Goal: Task Accomplishment & Management: Use online tool/utility

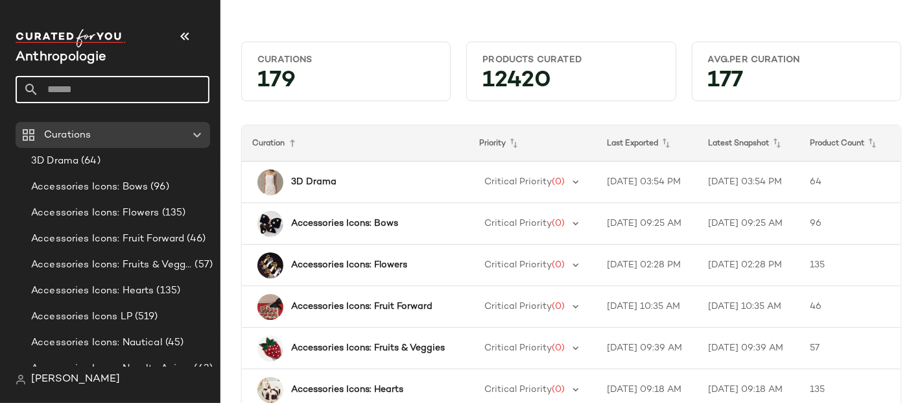
click at [90, 90] on input "text" at bounding box center [124, 89] width 171 height 27
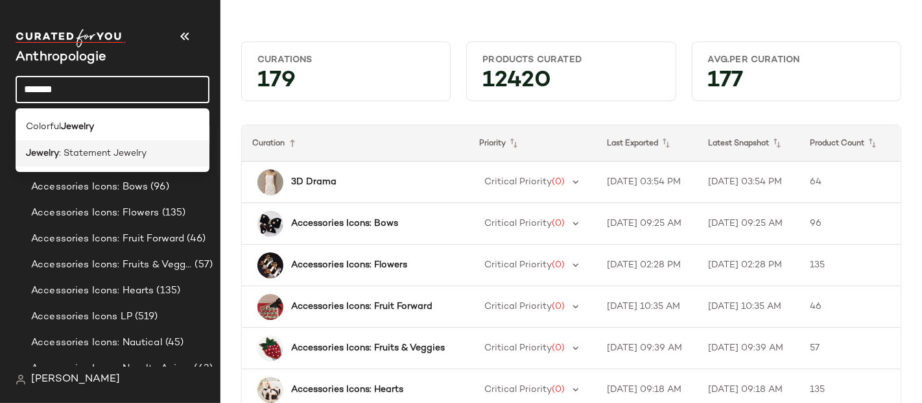
type input "*******"
click at [102, 144] on div "Jewelry : Statement Jewelry" at bounding box center [113, 153] width 194 height 27
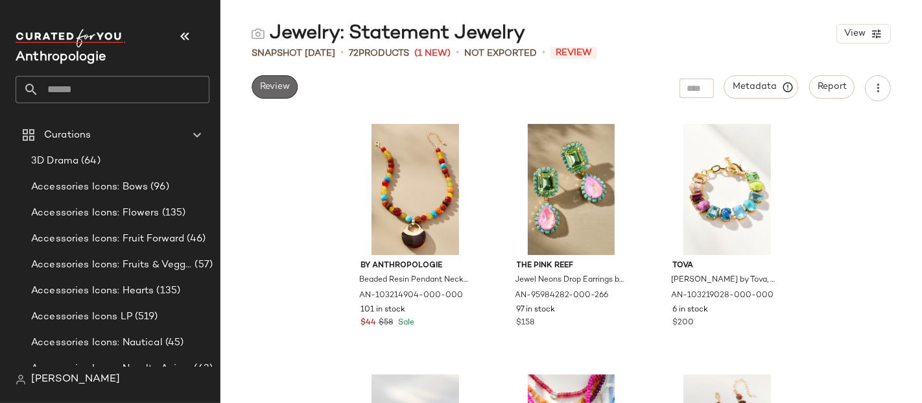
click at [298, 86] on button "Review" at bounding box center [275, 86] width 46 height 23
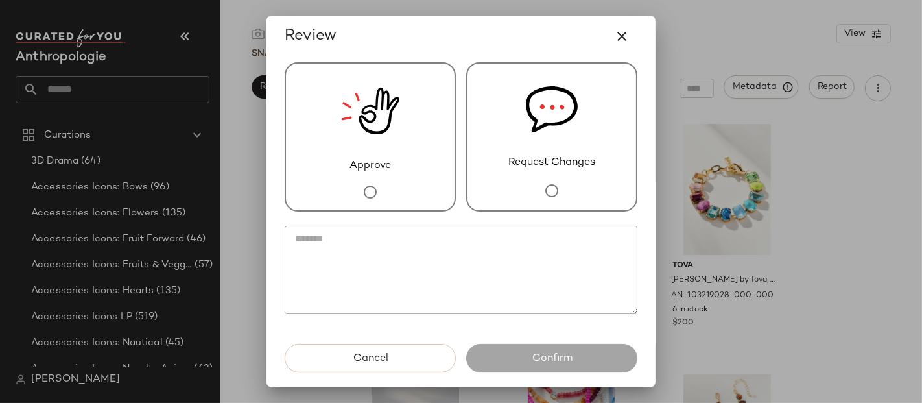
click at [355, 134] on img at bounding box center [370, 111] width 58 height 95
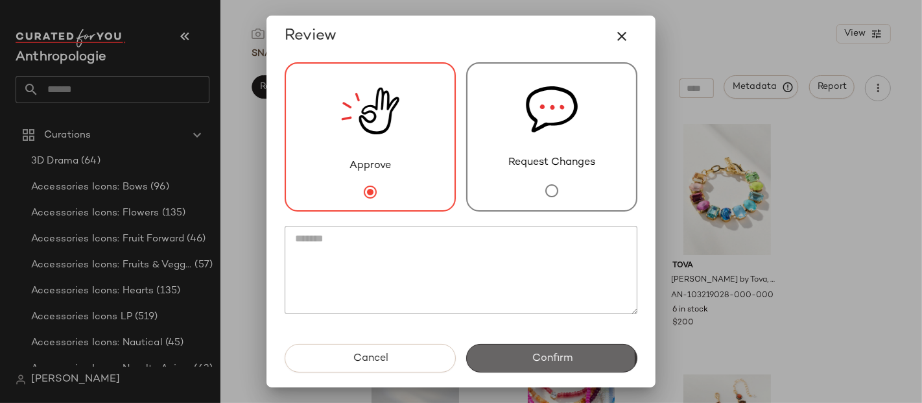
click at [553, 357] on span "Confirm" at bounding box center [551, 358] width 41 height 12
